Goal: Transaction & Acquisition: Purchase product/service

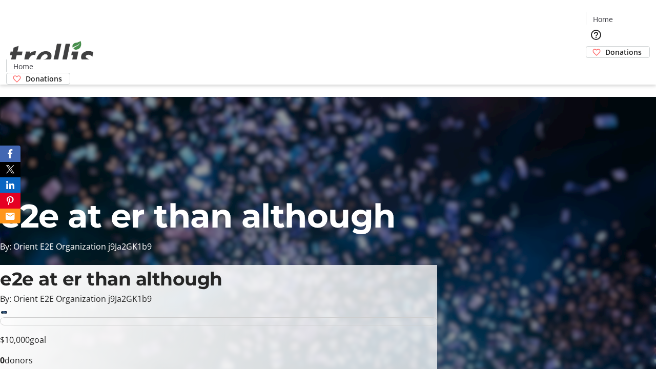
click at [605, 47] on span "Donations" at bounding box center [623, 52] width 36 height 11
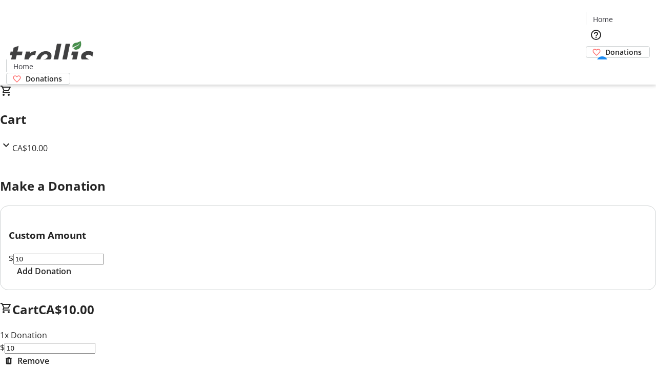
select select "CA"
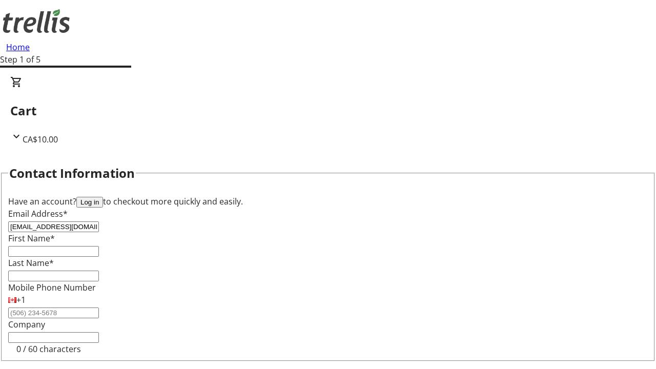
type input "[EMAIL_ADDRESS][DOMAIN_NAME]"
type input "Cali"
type input "[PERSON_NAME]"
type input "[STREET_ADDRESS][PERSON_NAME]"
type input "Kelowna"
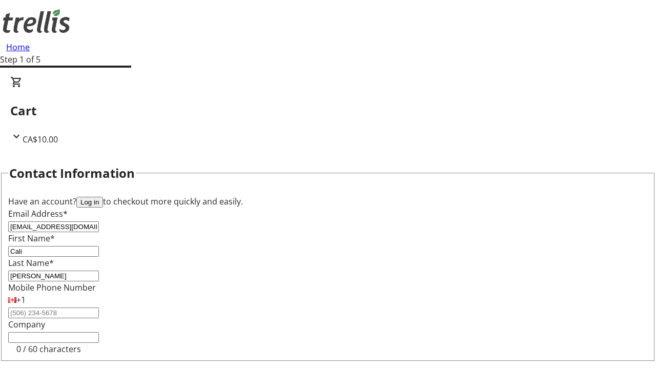
select select "BC"
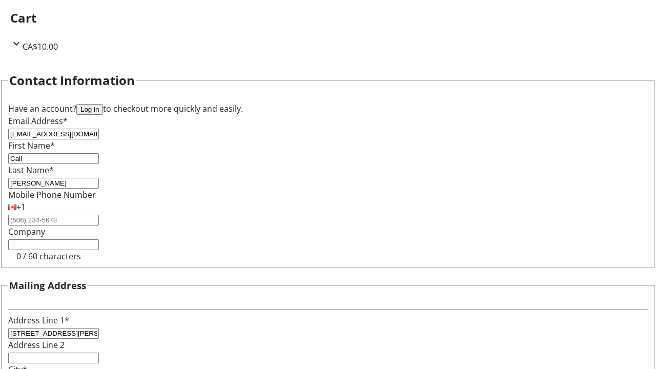
type input "Kelowna"
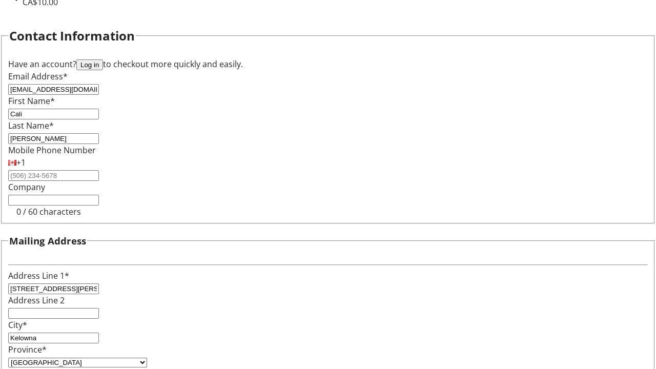
type input "V1Y 0C2"
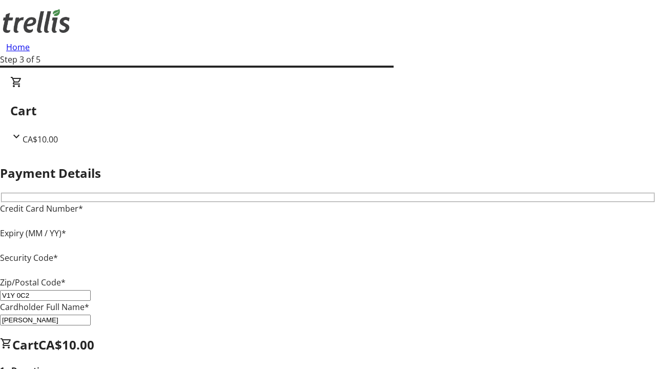
type input "V1Y 0C2"
